Goal: Check status

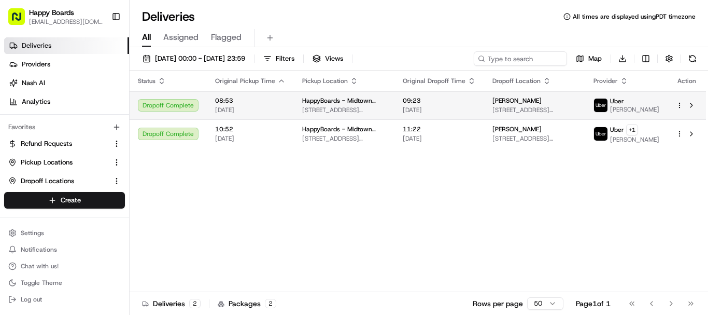
click at [537, 105] on div "Wendell Laurent 39 E 83rd St, New York, NY 10028, USA" at bounding box center [534, 105] width 84 height 18
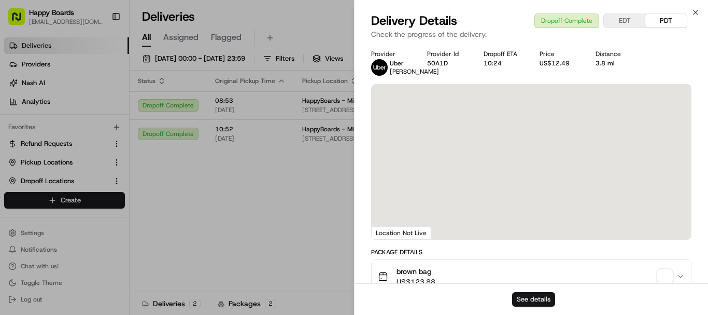
click at [545, 298] on button "See details" at bounding box center [533, 299] width 43 height 15
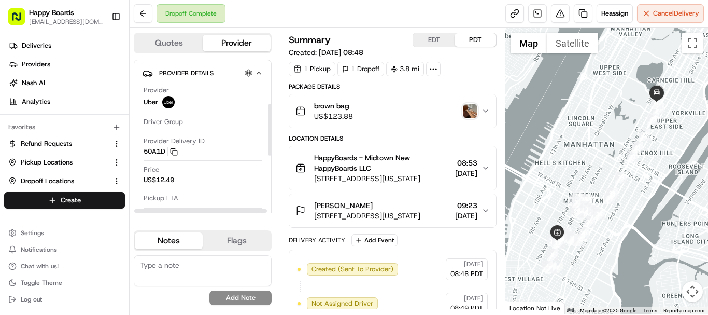
scroll to position [303, 0]
